Goal: Information Seeking & Learning: Learn about a topic

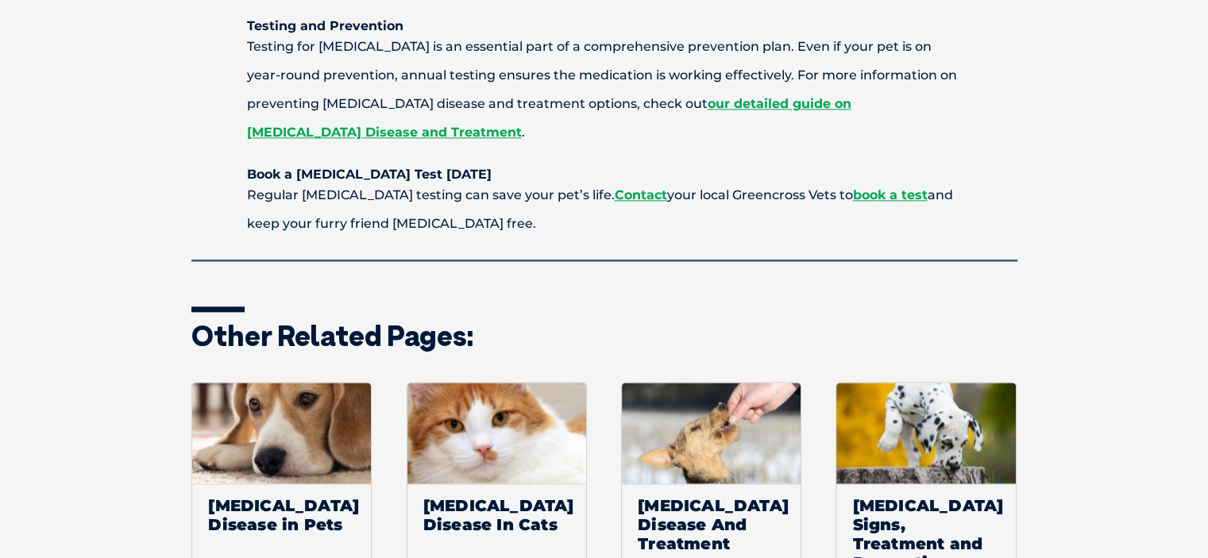
scroll to position [2065, 0]
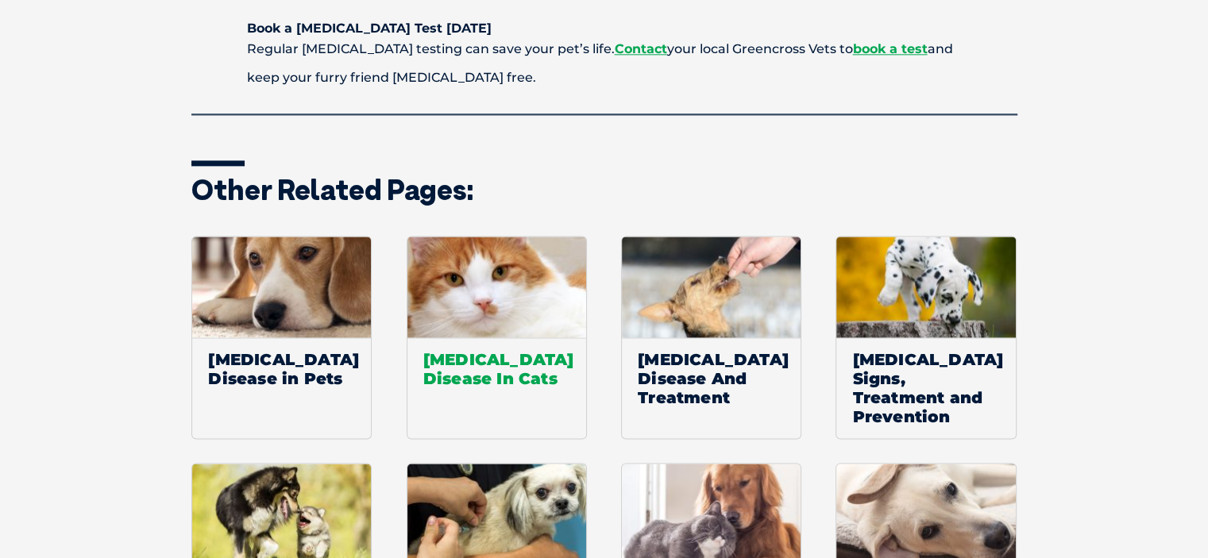
click at [464, 237] on img at bounding box center [496, 287] width 179 height 101
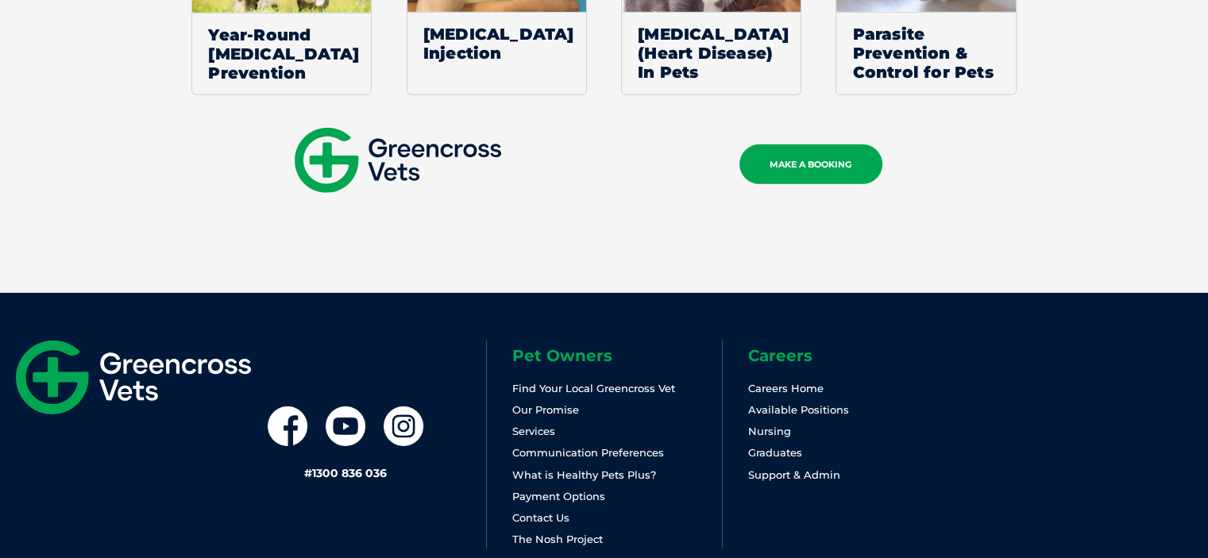
scroll to position [4607, 0]
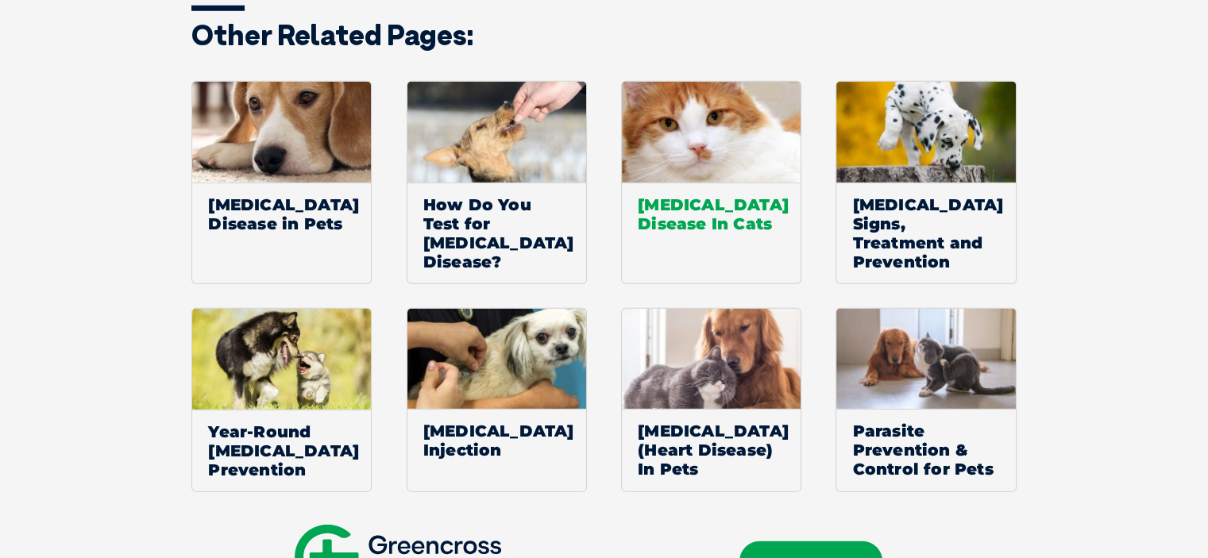
click at [713, 183] on span "[MEDICAL_DATA] Disease In Cats" at bounding box center [711, 214] width 179 height 63
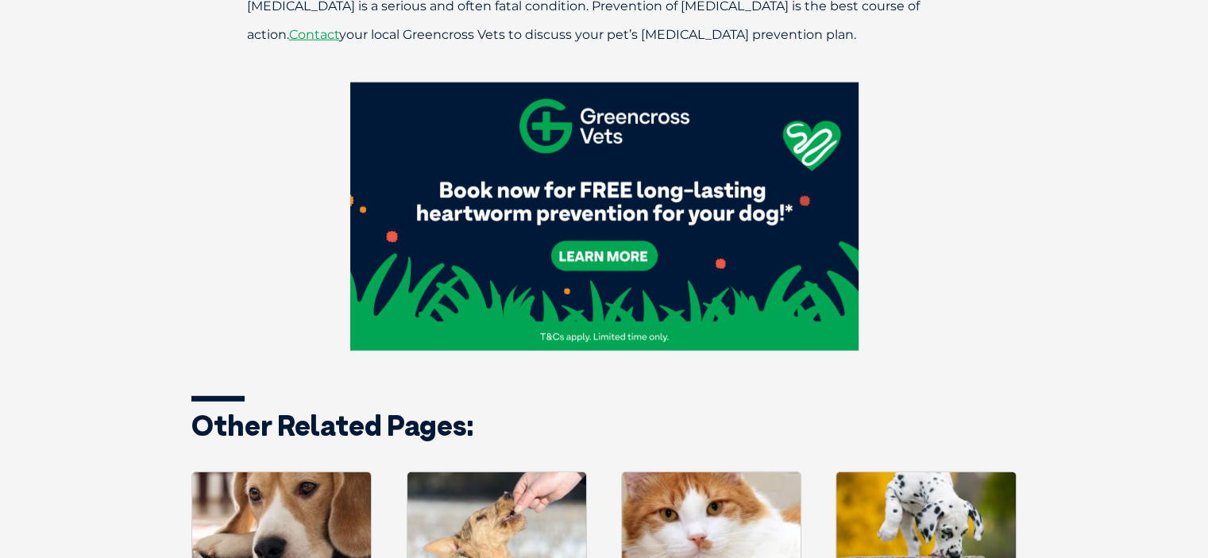
scroll to position [4289, 0]
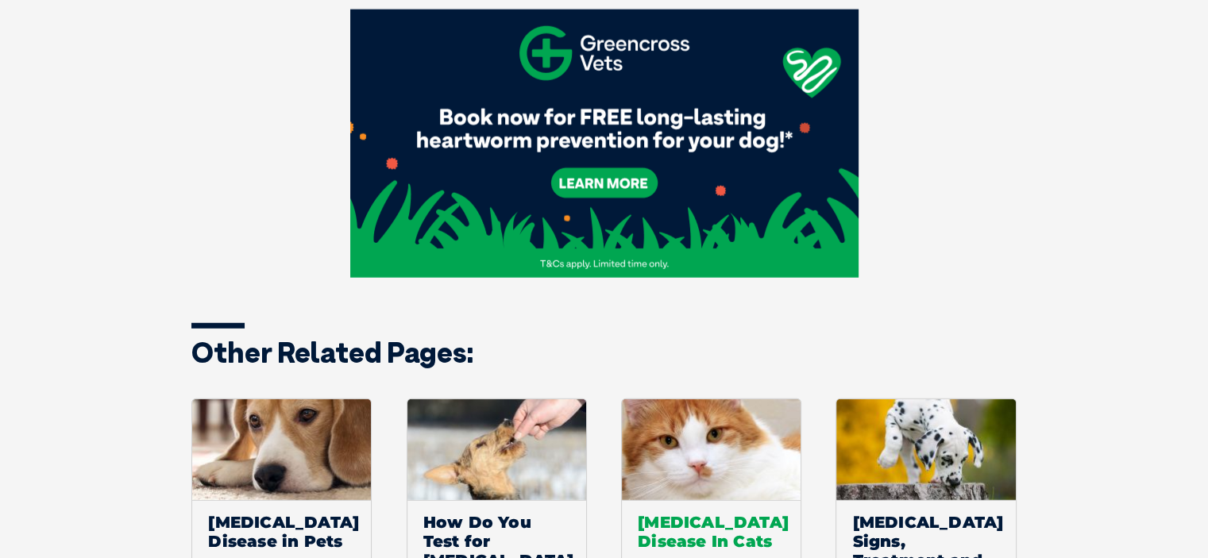
click at [685, 500] on span "[MEDICAL_DATA] Disease In Cats" at bounding box center [711, 531] width 179 height 63
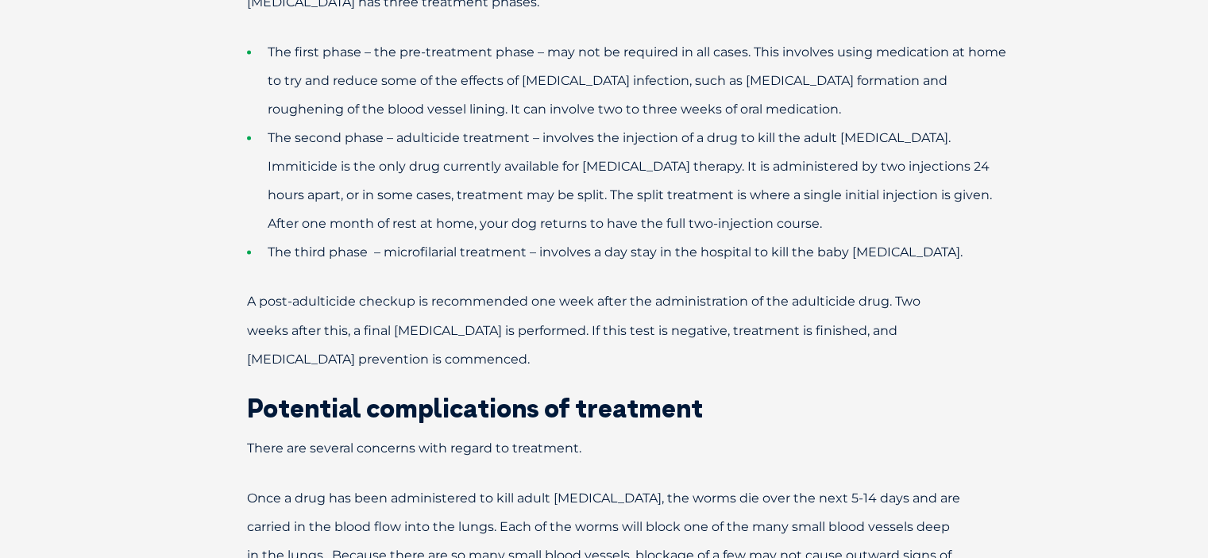
scroll to position [2780, 0]
